Goal: Information Seeking & Learning: Learn about a topic

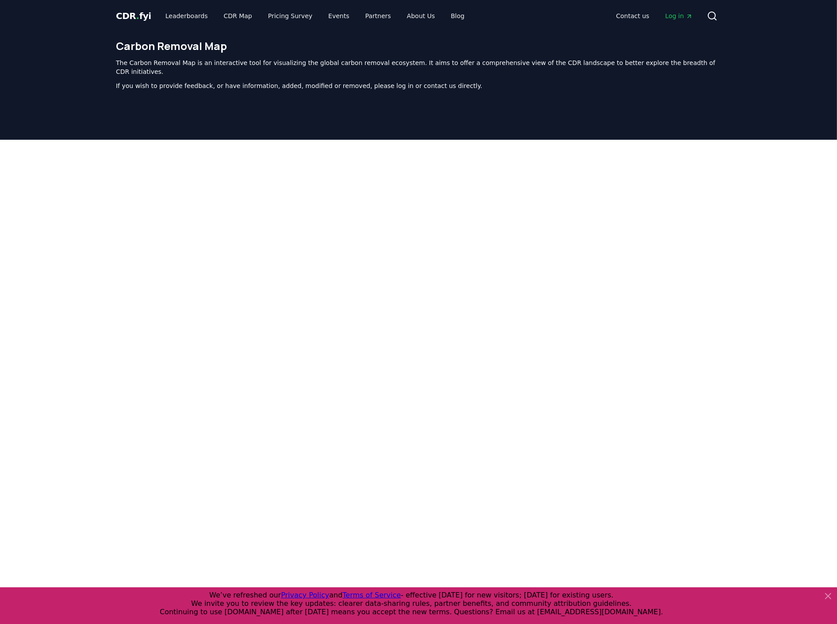
click at [142, 15] on span "CDR . fyi" at bounding box center [133, 16] width 35 height 11
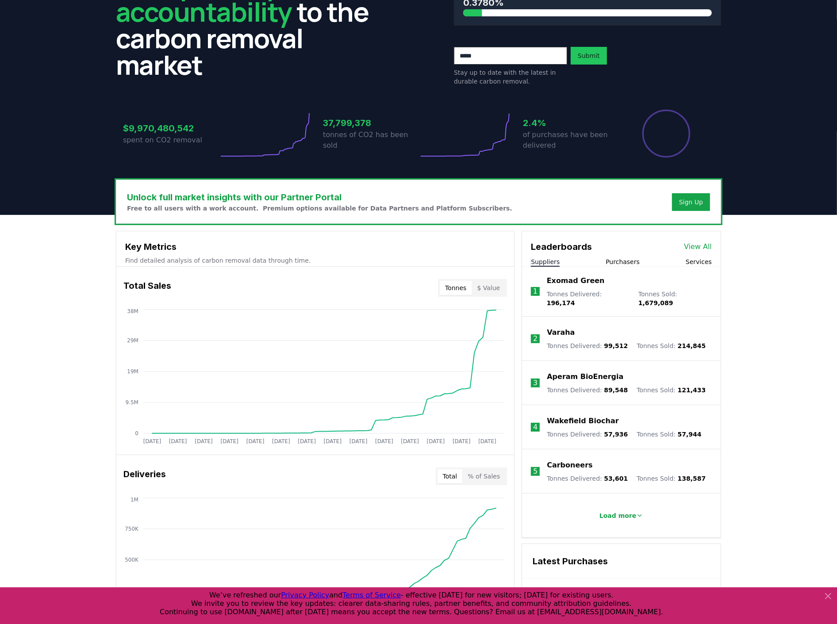
scroll to position [98, 0]
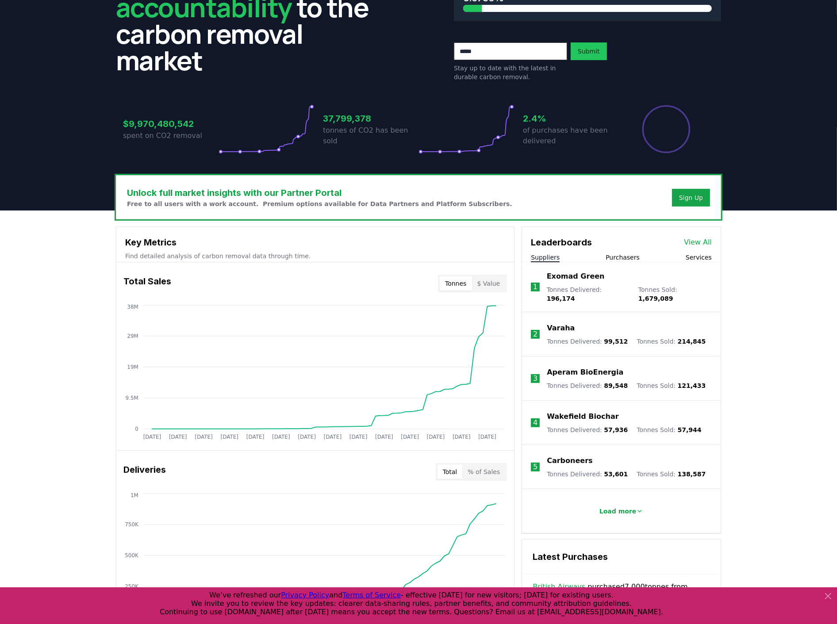
click at [704, 244] on link "View All" at bounding box center [698, 242] width 28 height 11
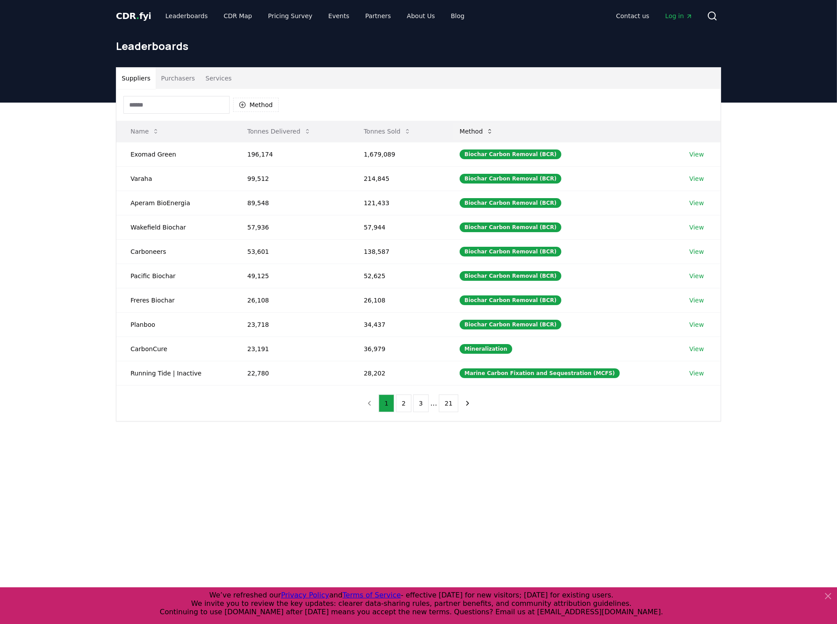
click at [493, 129] on icon at bounding box center [489, 131] width 7 height 7
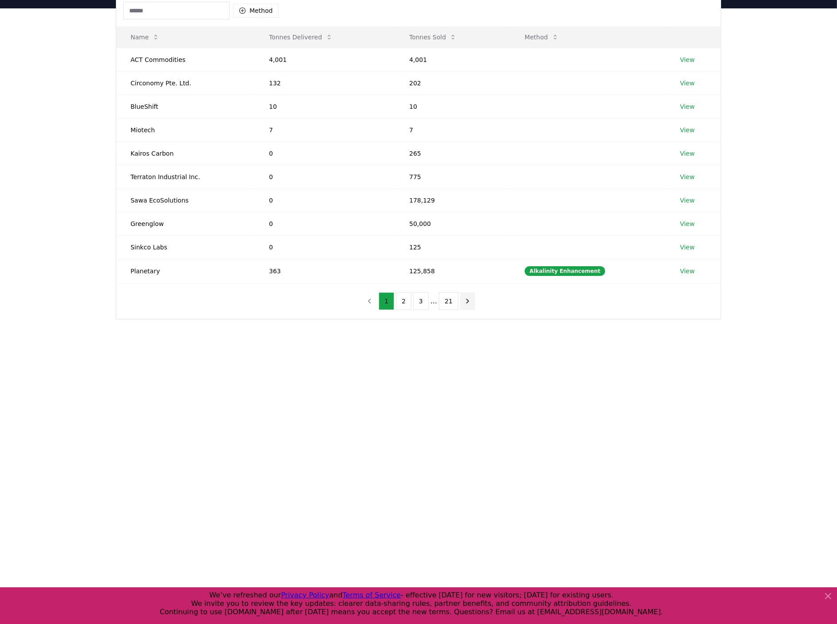
scroll to position [98, 0]
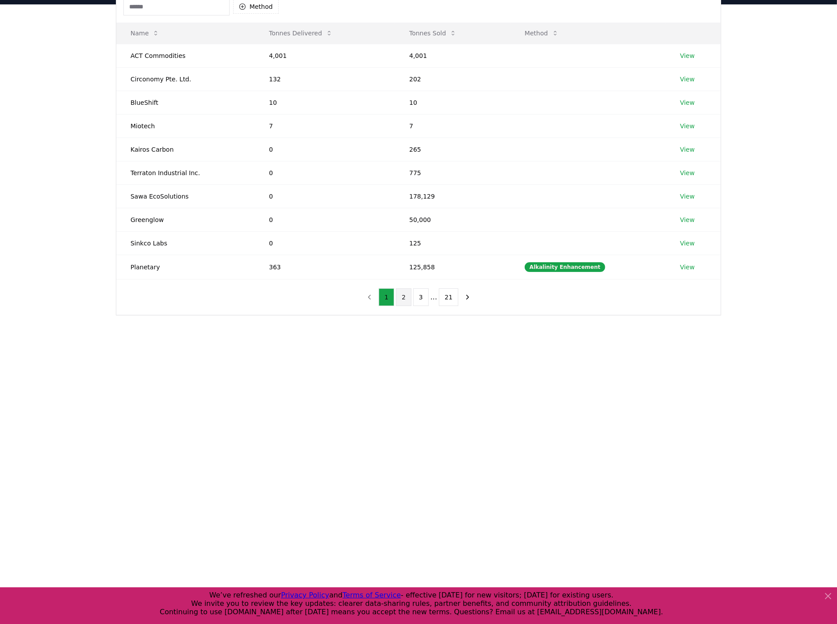
click at [400, 295] on button "2" at bounding box center [403, 298] width 15 height 18
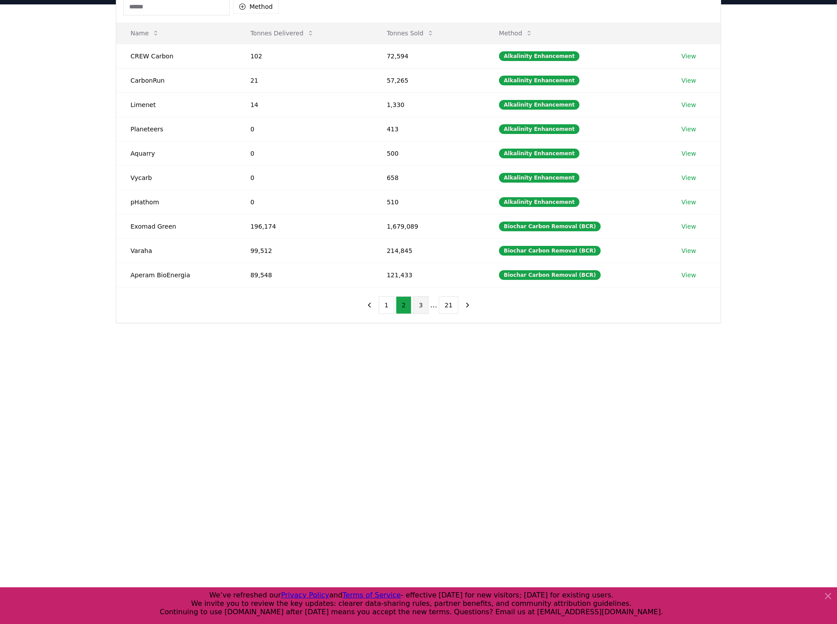
click at [421, 312] on button "3" at bounding box center [420, 306] width 15 height 18
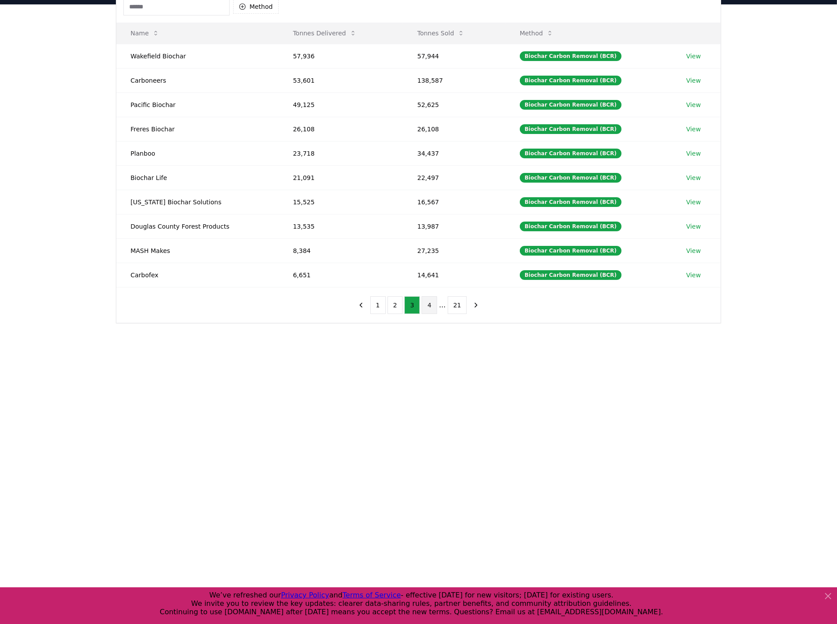
click at [435, 306] on button "4" at bounding box center [429, 306] width 15 height 18
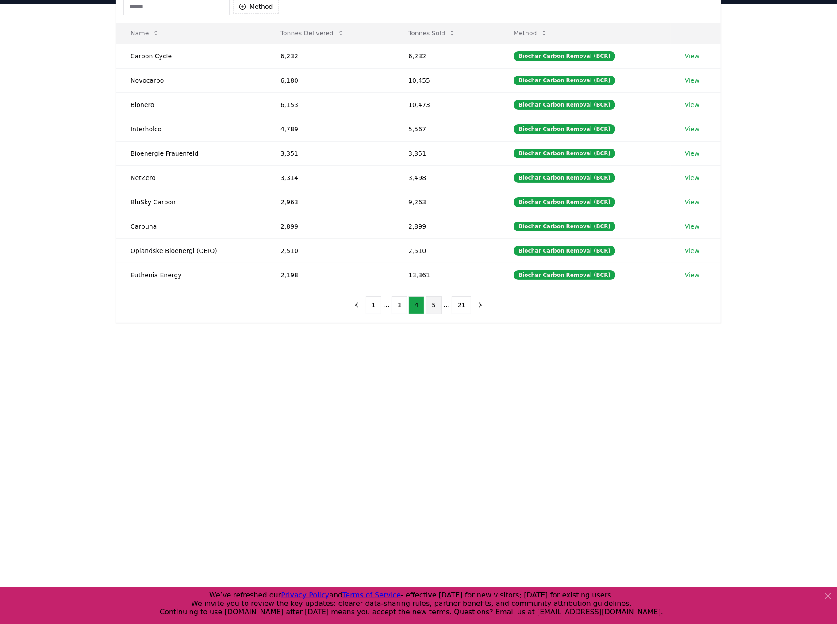
click at [439, 307] on button "5" at bounding box center [433, 306] width 15 height 18
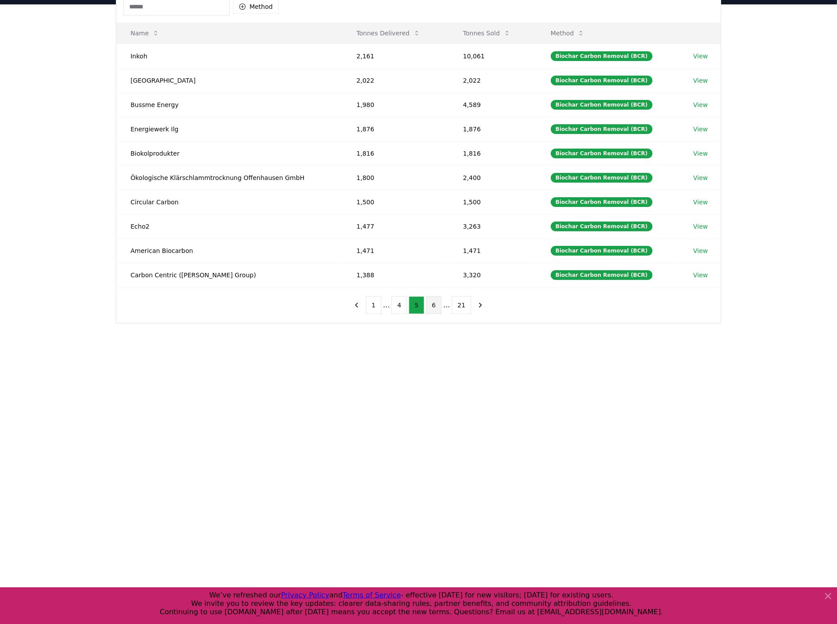
click at [435, 307] on button "6" at bounding box center [433, 306] width 15 height 18
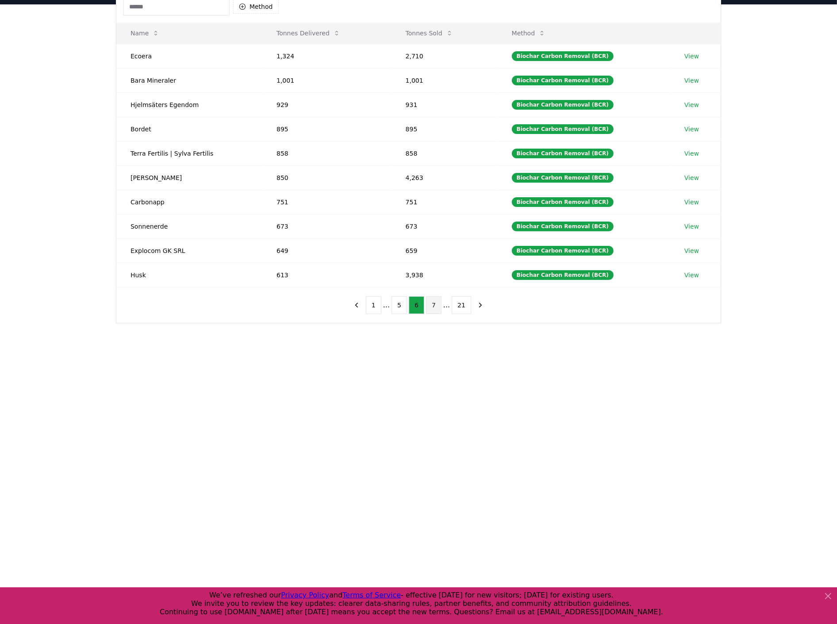
click at [435, 307] on button "7" at bounding box center [433, 306] width 15 height 18
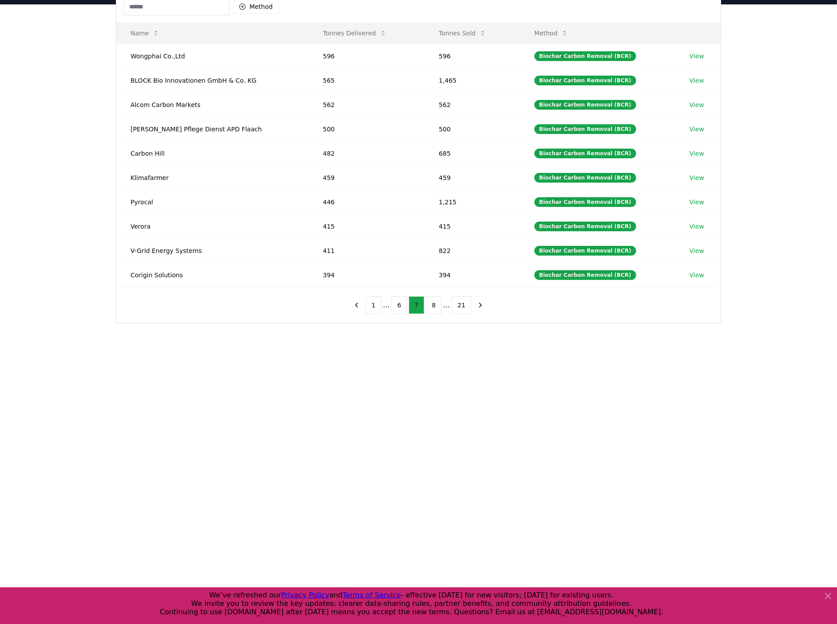
click at [435, 307] on button "8" at bounding box center [433, 306] width 15 height 18
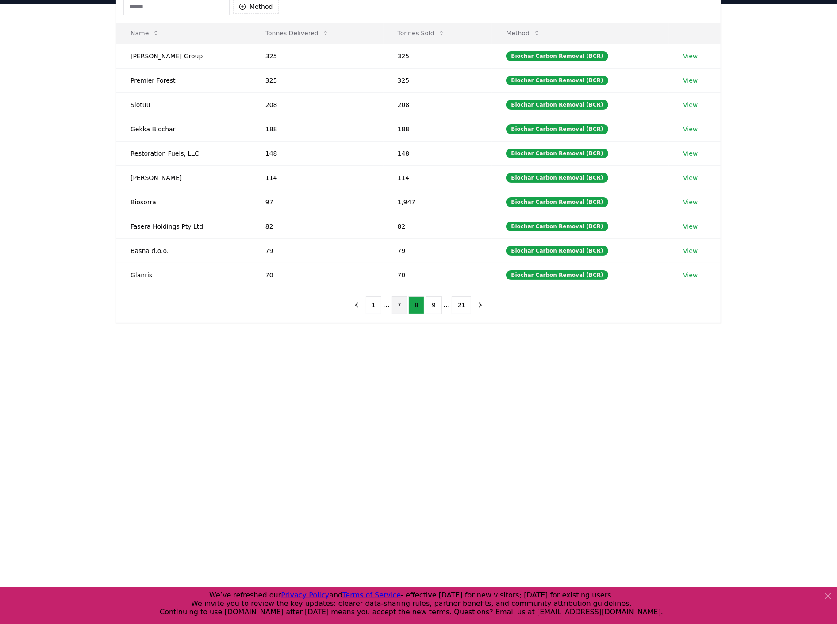
click at [435, 307] on button "9" at bounding box center [433, 306] width 15 height 18
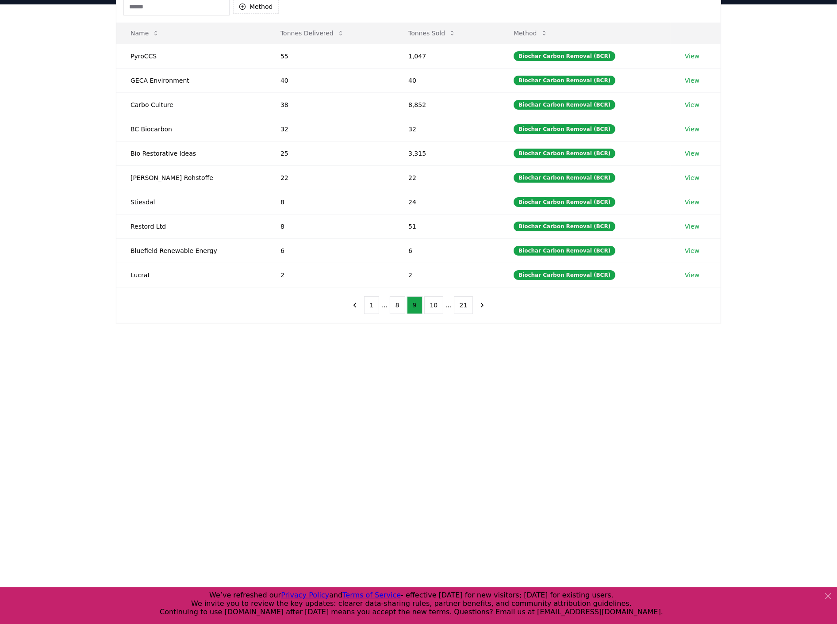
click at [435, 307] on button "10" at bounding box center [433, 306] width 19 height 18
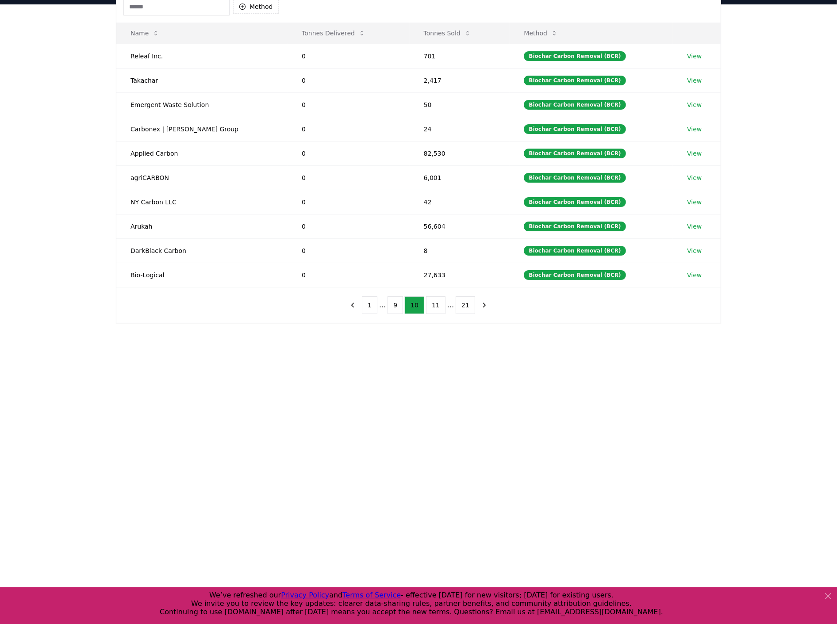
click at [435, 307] on button "11" at bounding box center [435, 306] width 19 height 18
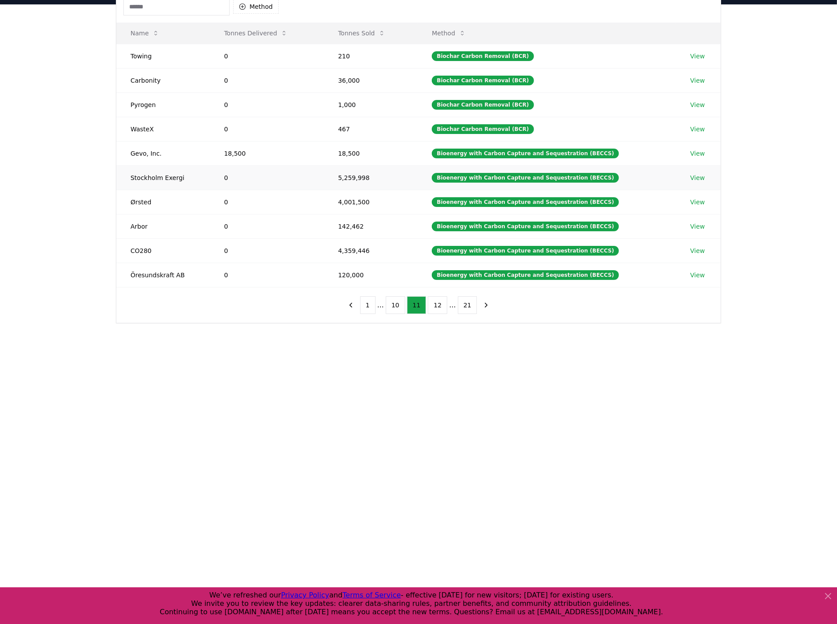
click at [695, 182] on link "View" at bounding box center [697, 177] width 15 height 9
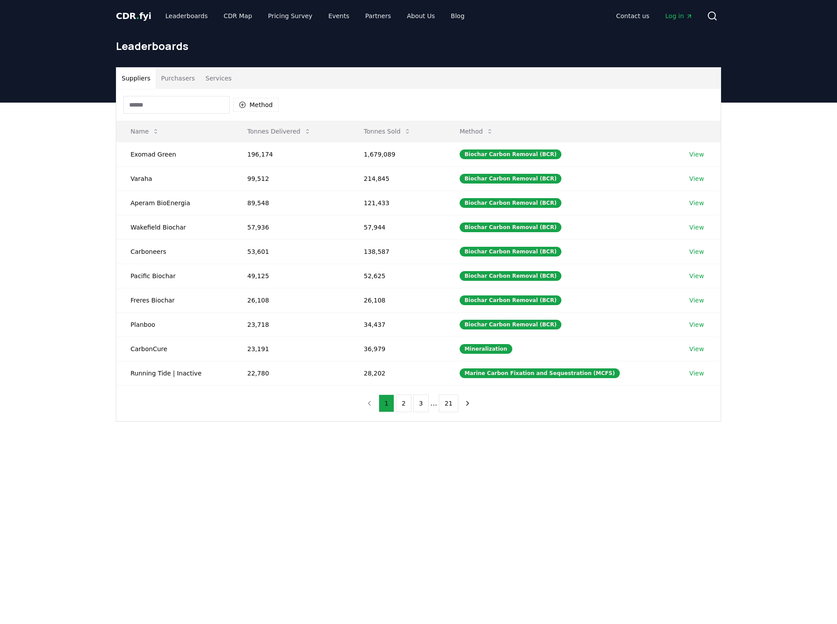
scroll to position [98, 0]
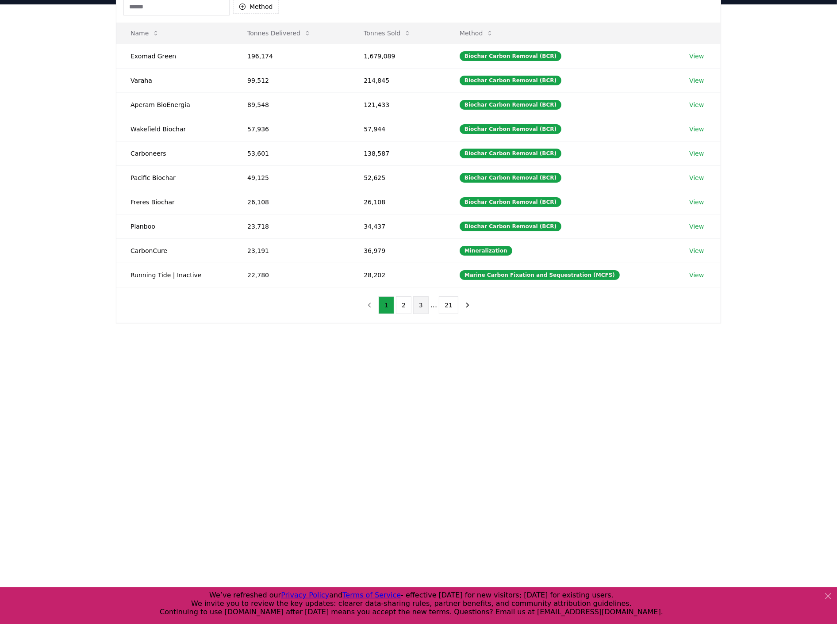
click at [424, 304] on button "3" at bounding box center [420, 306] width 15 height 18
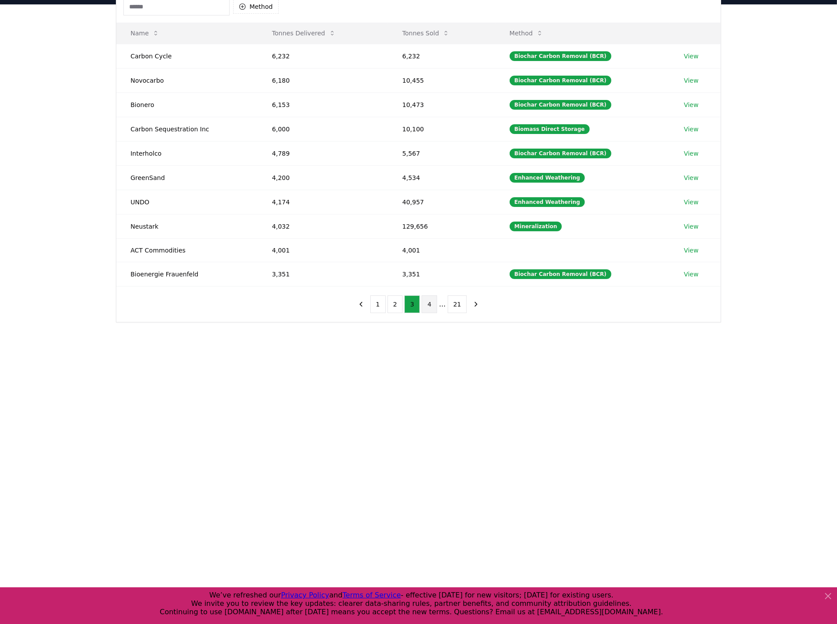
click at [435, 305] on button "4" at bounding box center [429, 305] width 15 height 18
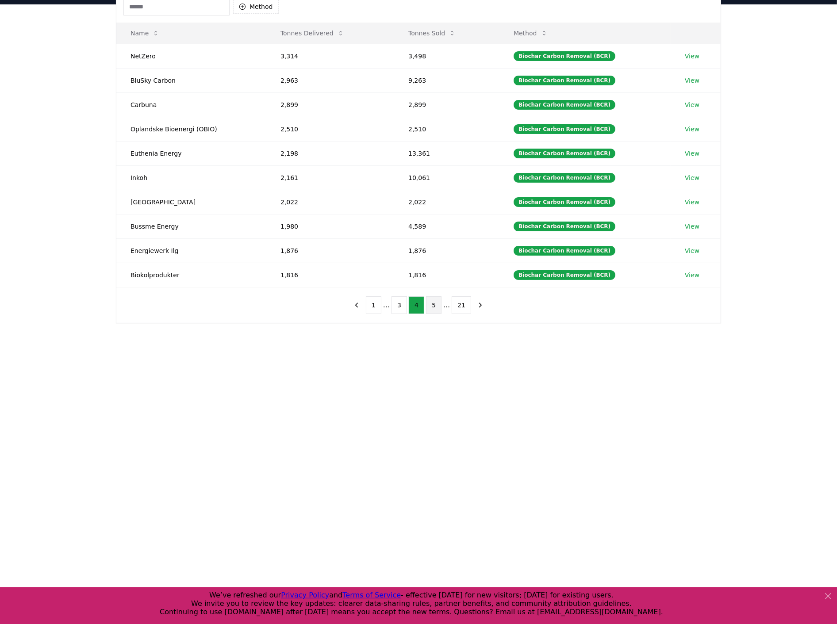
click at [439, 306] on button "5" at bounding box center [433, 306] width 15 height 18
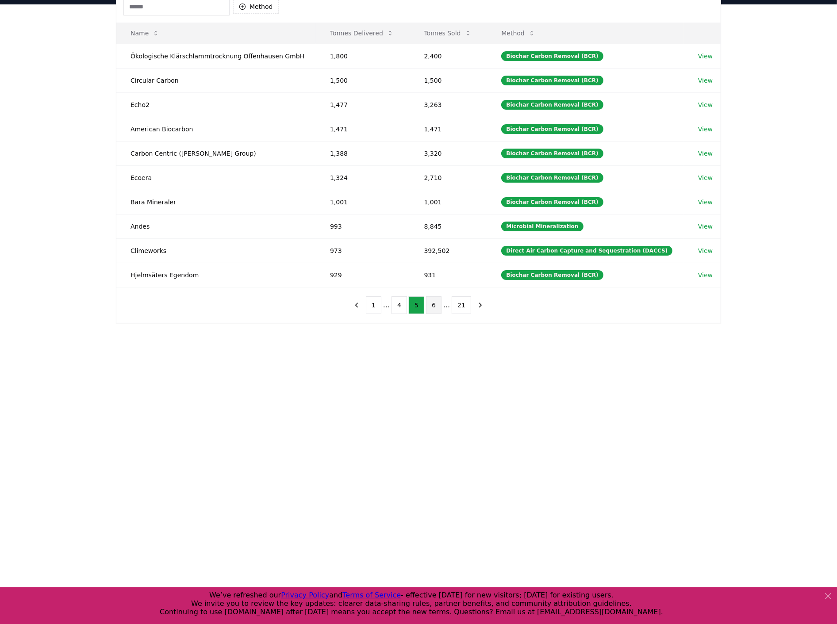
click at [439, 305] on button "6" at bounding box center [433, 306] width 15 height 18
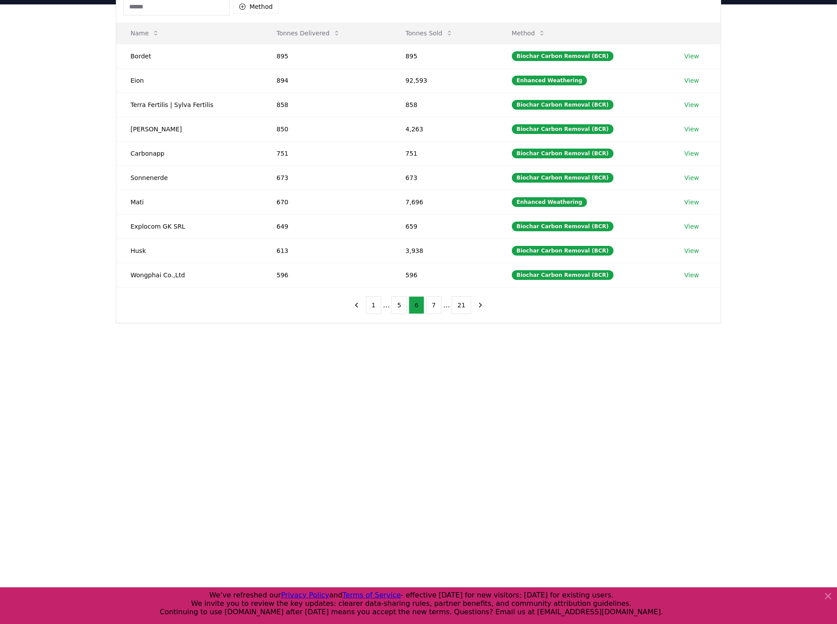
click at [439, 305] on button "7" at bounding box center [433, 306] width 15 height 18
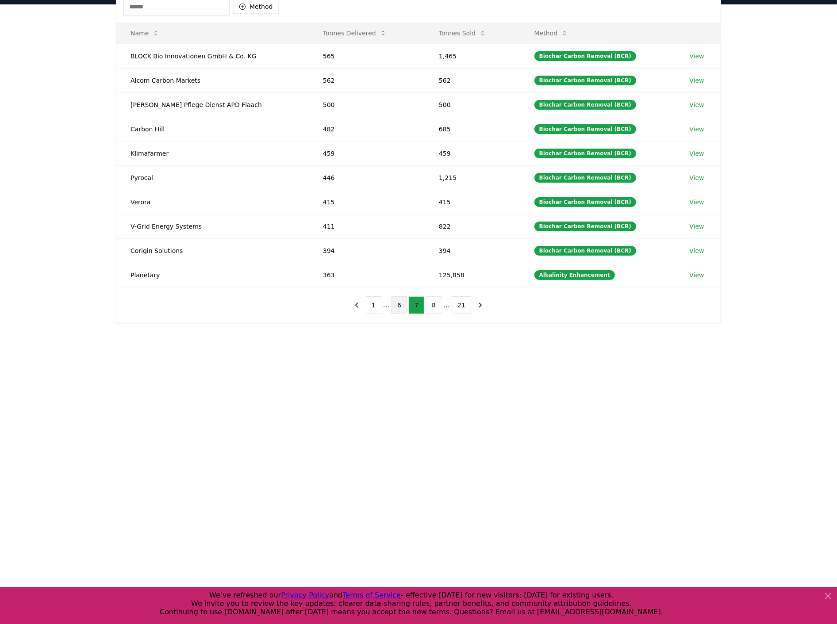
click at [439, 305] on button "8" at bounding box center [433, 306] width 15 height 18
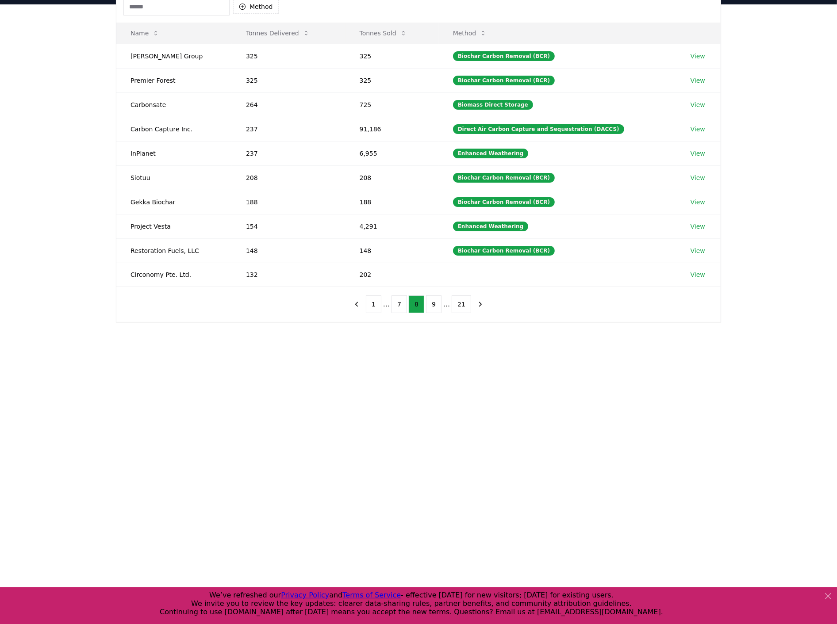
click at [439, 305] on button "9" at bounding box center [433, 305] width 15 height 18
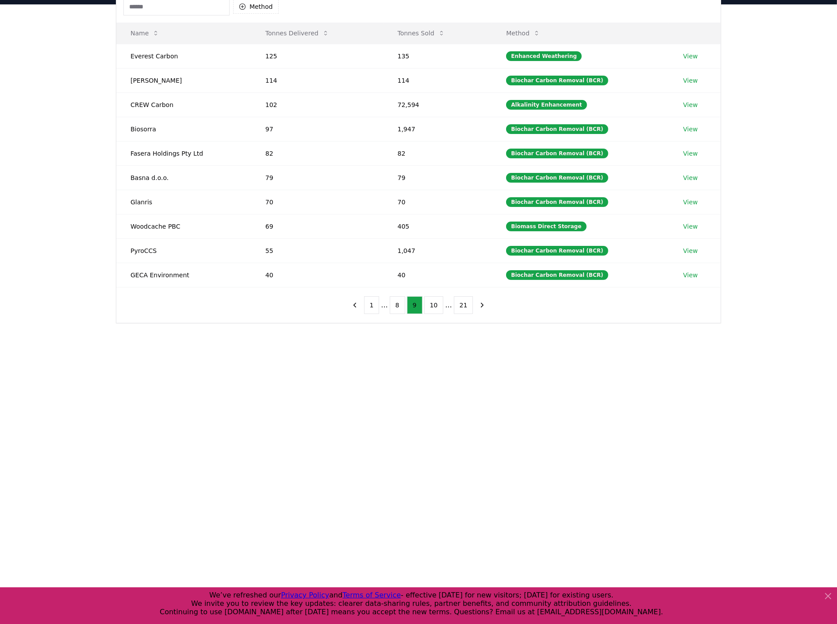
click at [439, 305] on button "10" at bounding box center [433, 306] width 19 height 18
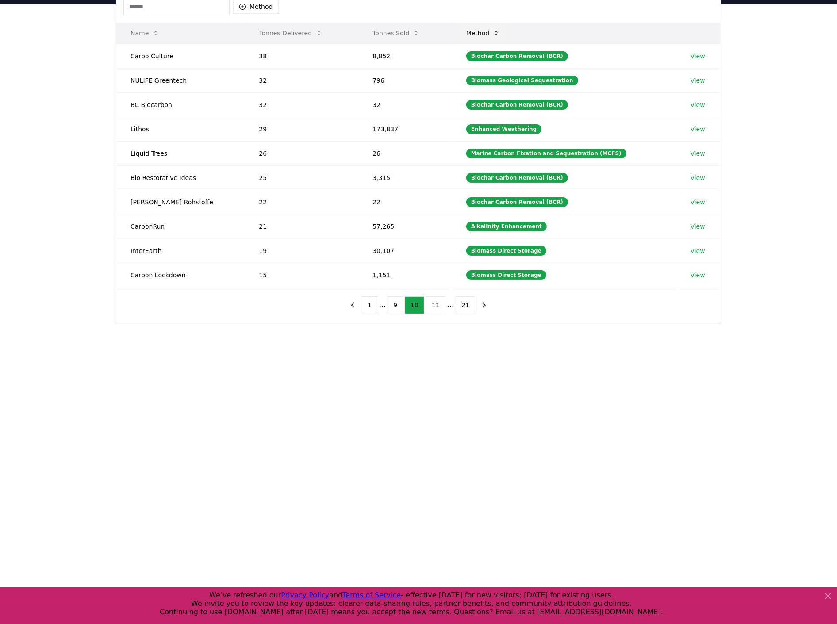
click at [485, 35] on button "Method" at bounding box center [483, 33] width 48 height 18
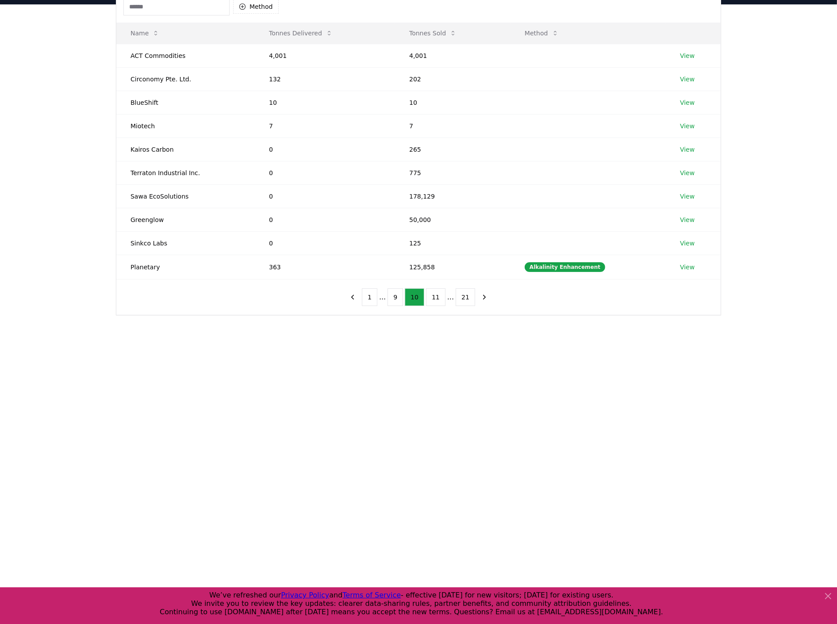
click at [386, 297] on li "..." at bounding box center [382, 297] width 7 height 11
click at [357, 300] on icon "previous page" at bounding box center [353, 297] width 8 height 8
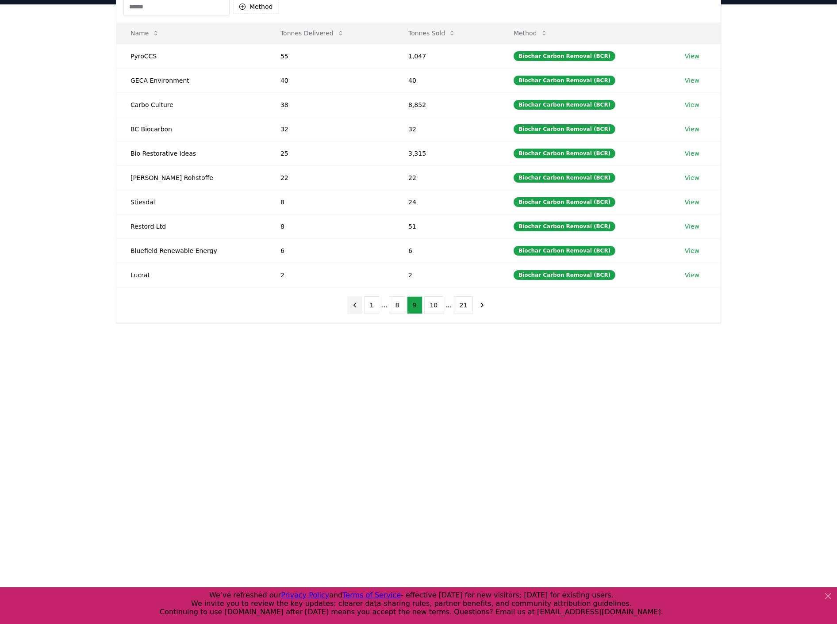
click at [358, 300] on button "previous page" at bounding box center [354, 306] width 15 height 18
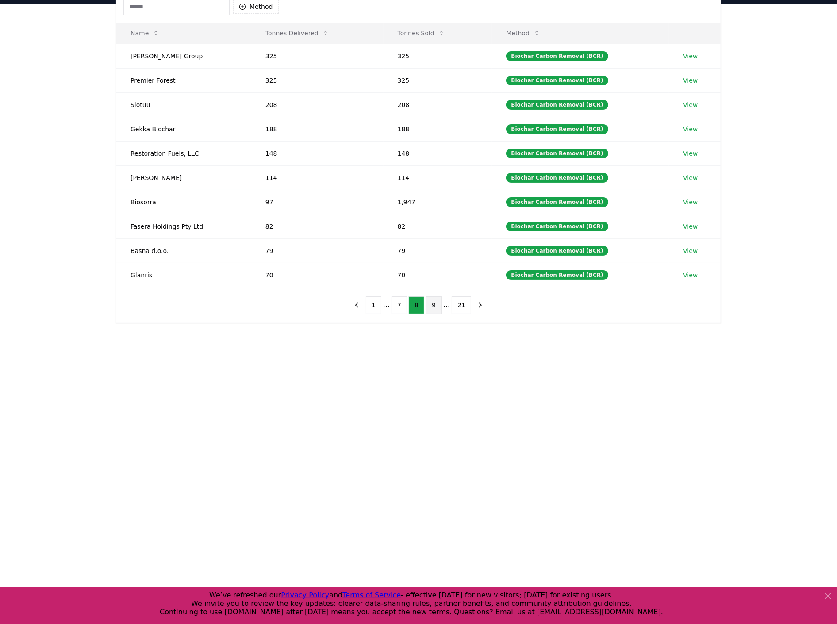
click at [433, 307] on button "9" at bounding box center [433, 306] width 15 height 18
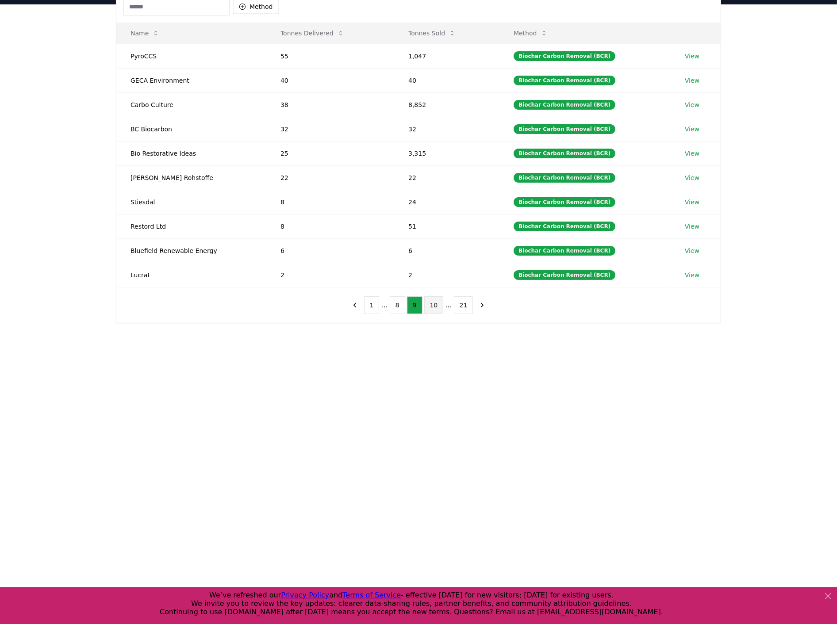
click at [440, 305] on button "10" at bounding box center [433, 306] width 19 height 18
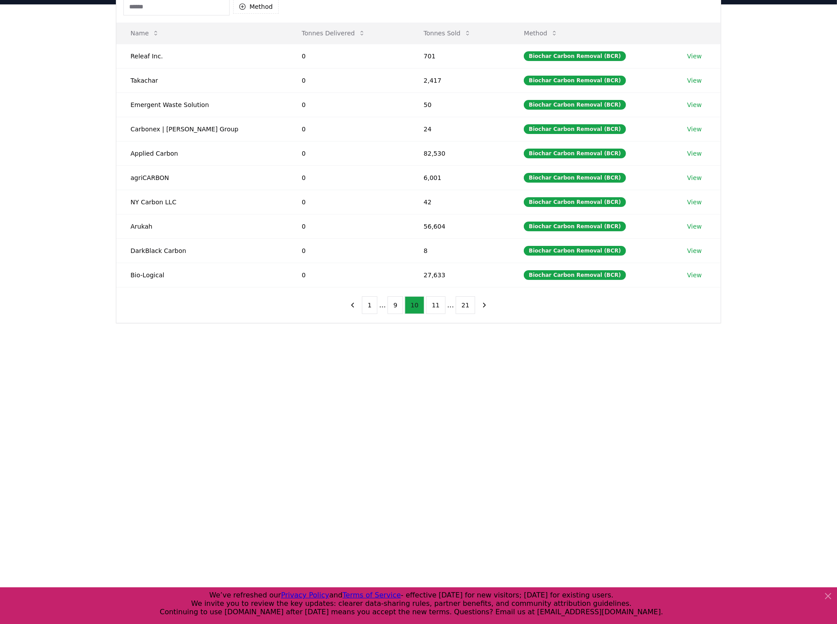
click at [440, 305] on button "11" at bounding box center [435, 306] width 19 height 18
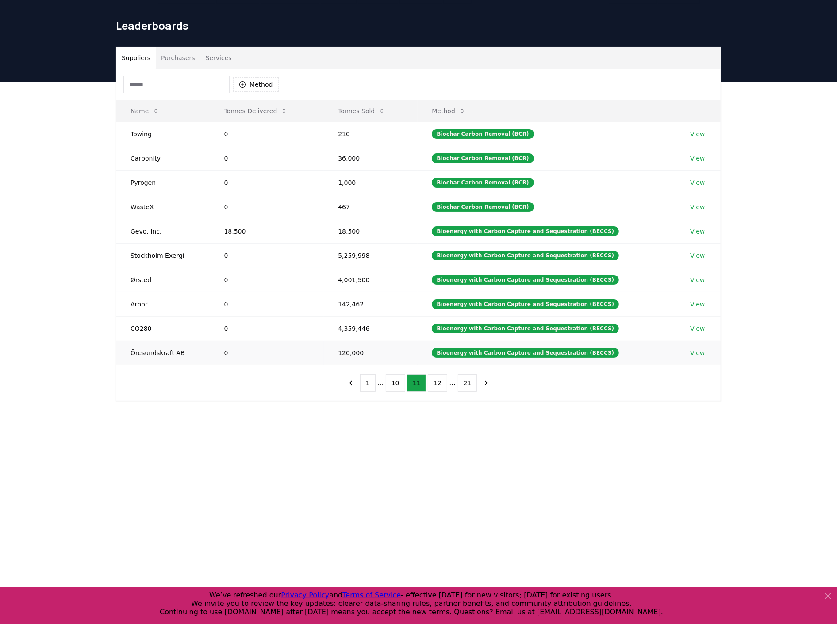
scroll to position [0, 0]
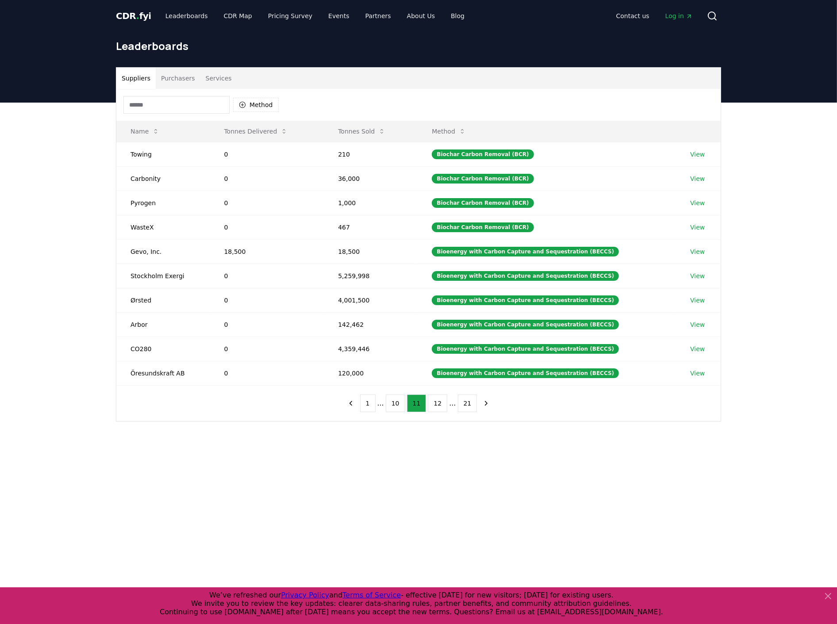
click at [126, 16] on span "CDR . fyi" at bounding box center [133, 16] width 35 height 11
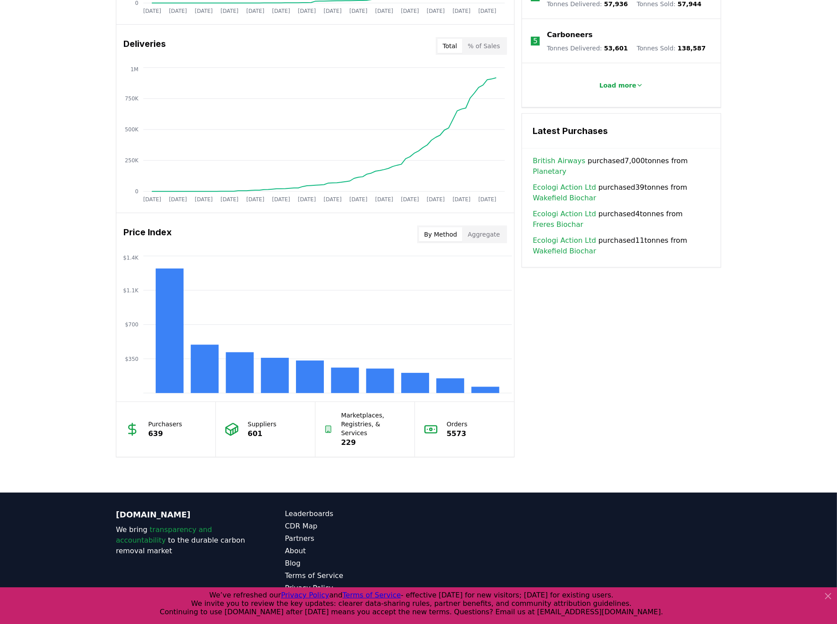
scroll to position [526, 0]
